Goal: Transaction & Acquisition: Purchase product/service

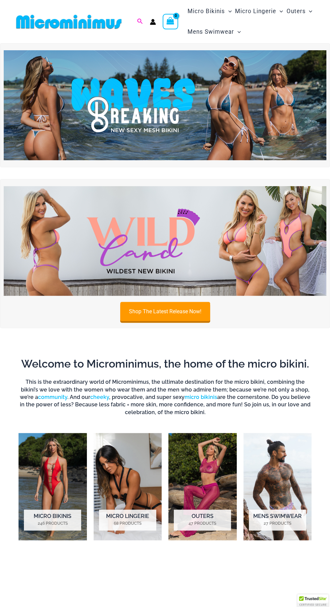
click at [140, 21] on icon "Search icon link" at bounding box center [140, 21] width 5 height 5
click at [192, 23] on input "Search for: Search" at bounding box center [183, 22] width 79 height 20
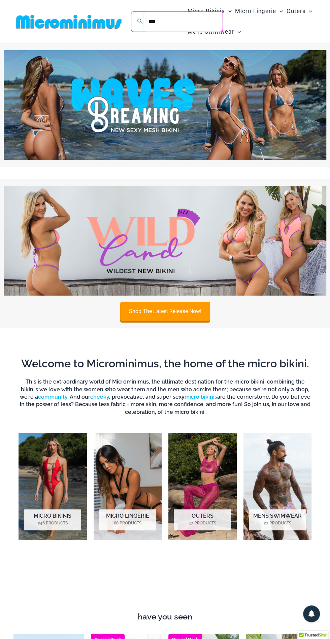
type input "***"
click button "Search" at bounding box center [0, 0] width 0 height 0
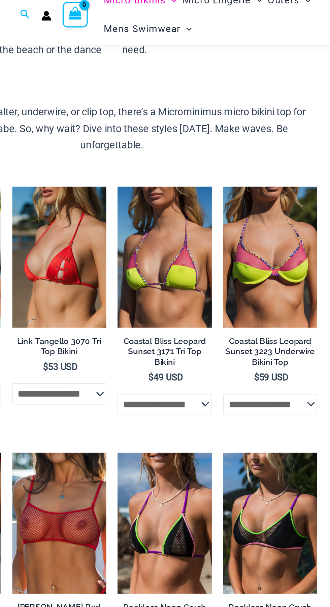
scroll to position [207, 0]
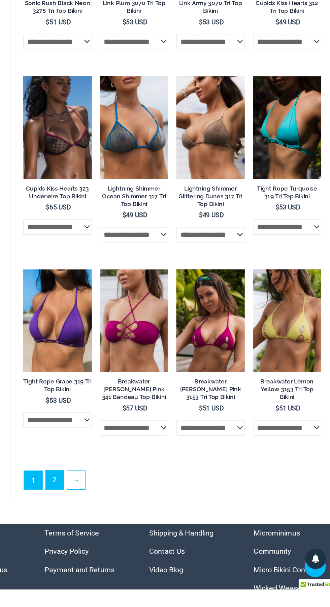
click at [95, 524] on link "2" at bounding box center [95, 516] width 15 height 16
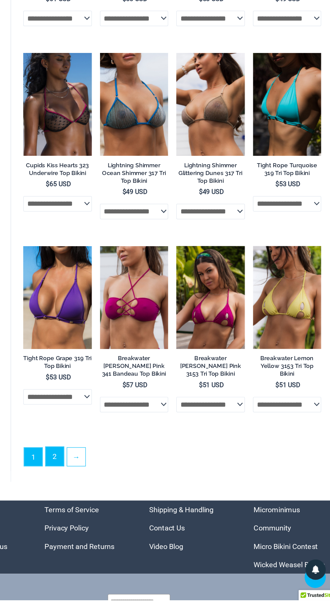
scroll to position [1137, 0]
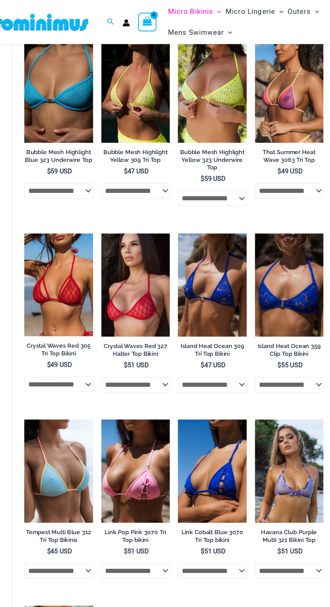
scroll to position [367, 0]
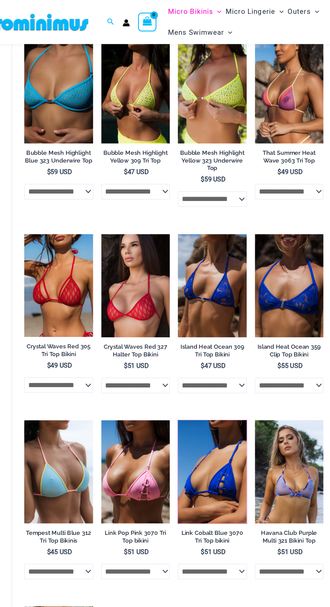
click at [196, 347] on img at bounding box center [196, 347] width 0 height 0
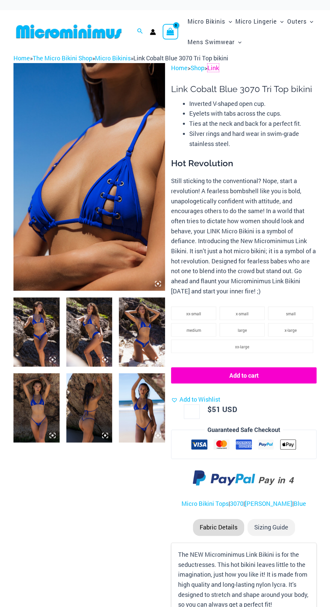
click at [219, 68] on link "Link" at bounding box center [213, 68] width 11 height 8
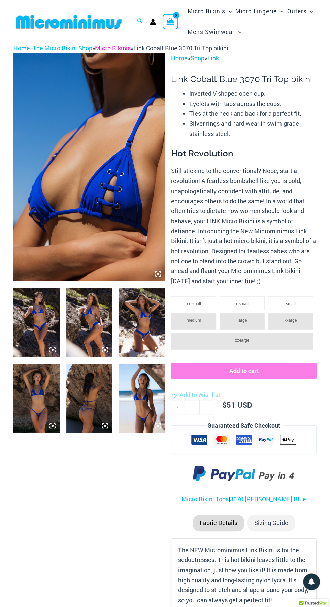
click at [122, 51] on link "Micro Bikinis" at bounding box center [113, 48] width 36 height 8
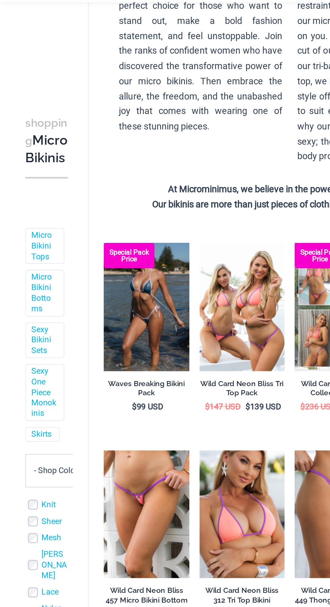
scroll to position [100, 0]
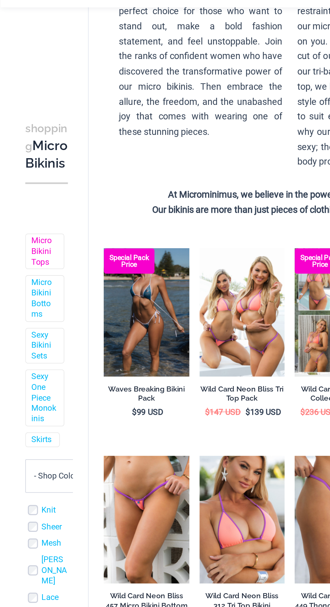
click at [25, 209] on link "Micro Bikini Tops" at bounding box center [29, 198] width 17 height 21
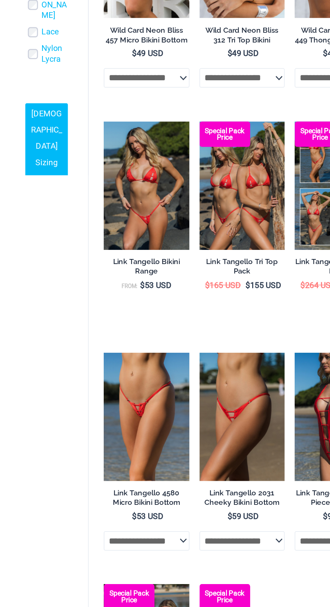
scroll to position [304, 0]
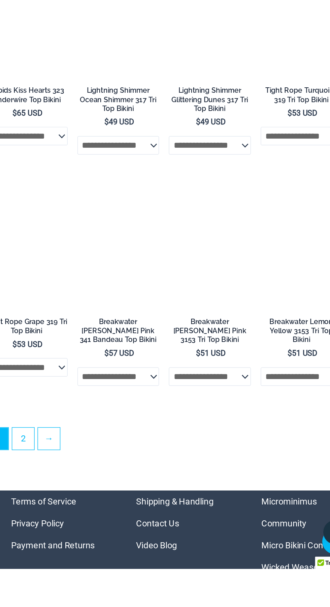
scroll to position [1093, 0]
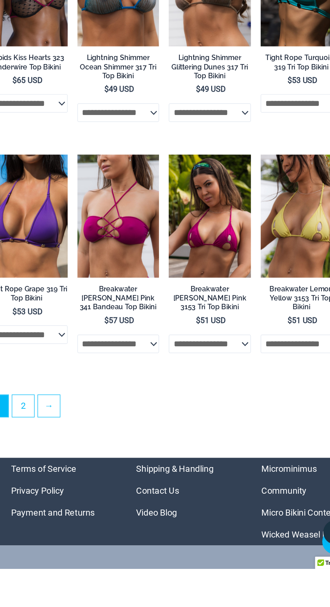
click at [94, 502] on link "2" at bounding box center [95, 494] width 15 height 15
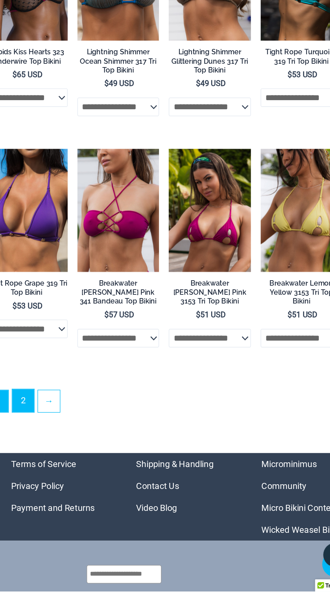
scroll to position [1129, 0]
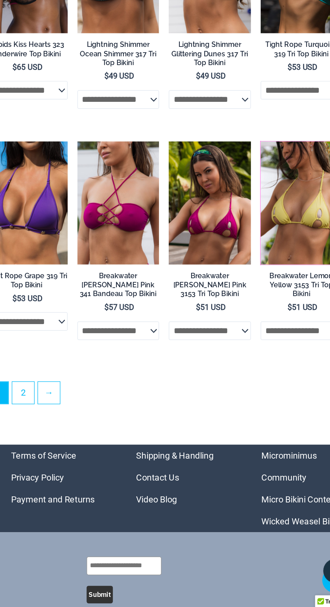
click at [260, 284] on img at bounding box center [260, 284] width 0 height 0
